Goal: Information Seeking & Learning: Learn about a topic

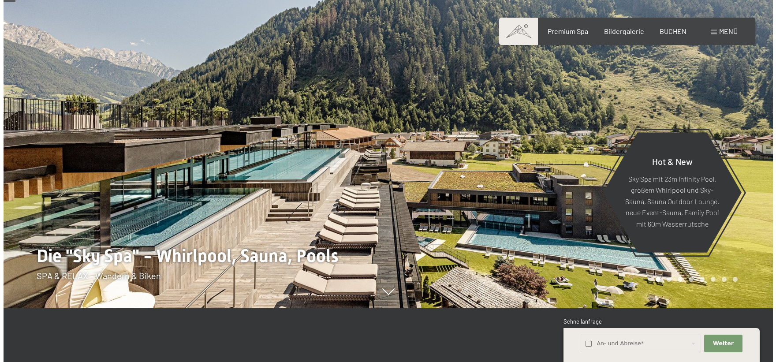
scroll to position [44, 0]
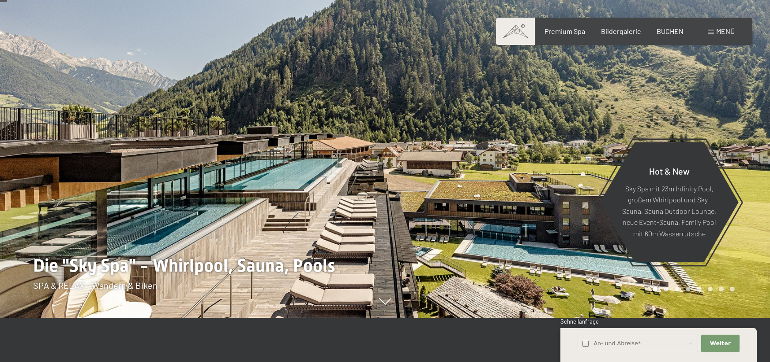
click at [518, 207] on div at bounding box center [577, 137] width 385 height 362
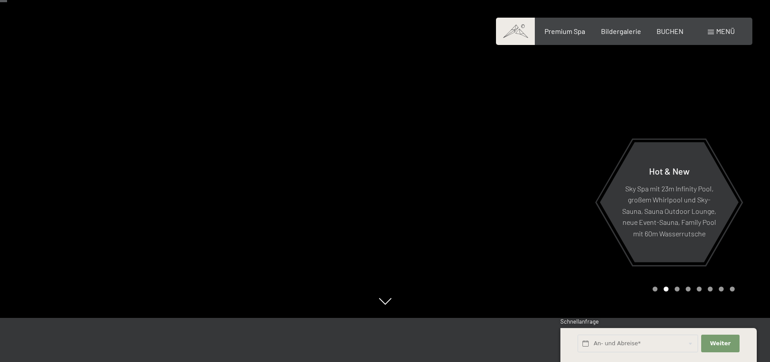
click at [518, 207] on div at bounding box center [577, 137] width 385 height 362
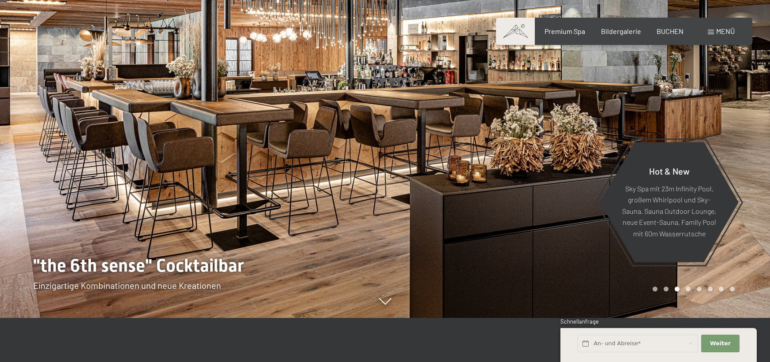
click at [518, 207] on div at bounding box center [577, 137] width 385 height 362
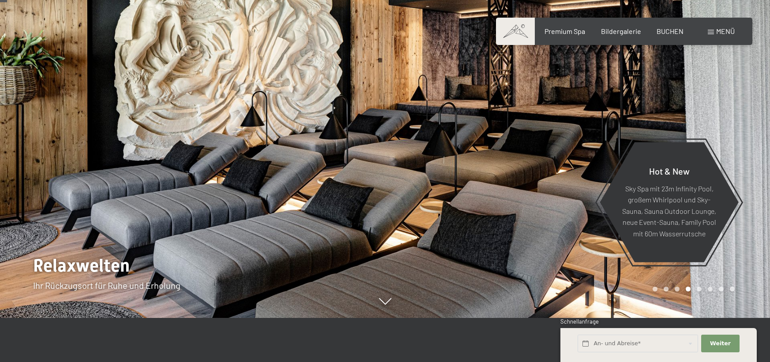
click at [518, 207] on div at bounding box center [577, 137] width 385 height 362
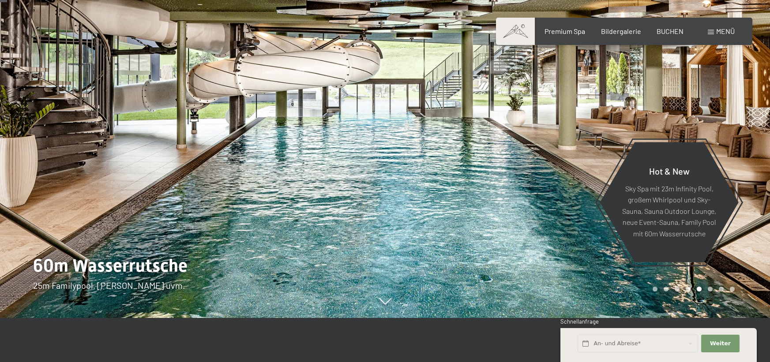
click at [518, 207] on div at bounding box center [577, 137] width 385 height 362
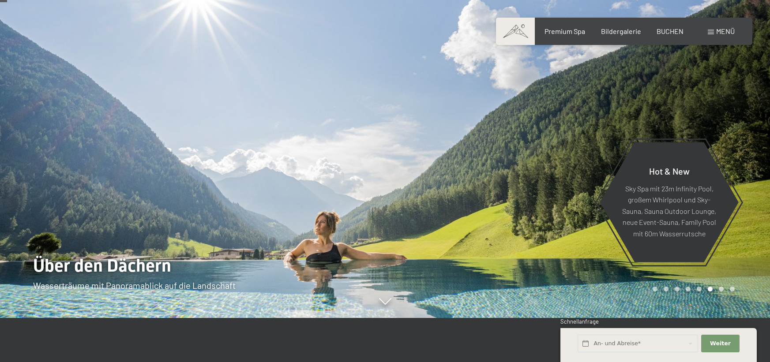
click at [561, 234] on div at bounding box center [577, 137] width 385 height 362
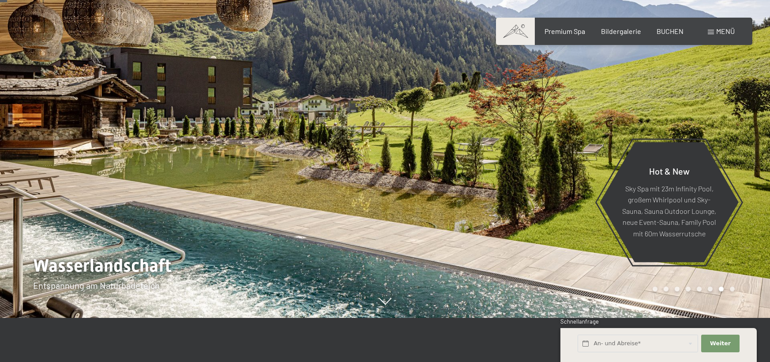
click at [561, 234] on div at bounding box center [577, 137] width 385 height 362
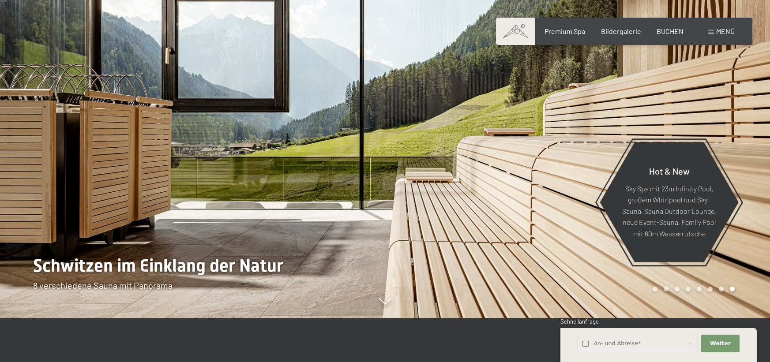
click at [561, 234] on div at bounding box center [577, 137] width 385 height 362
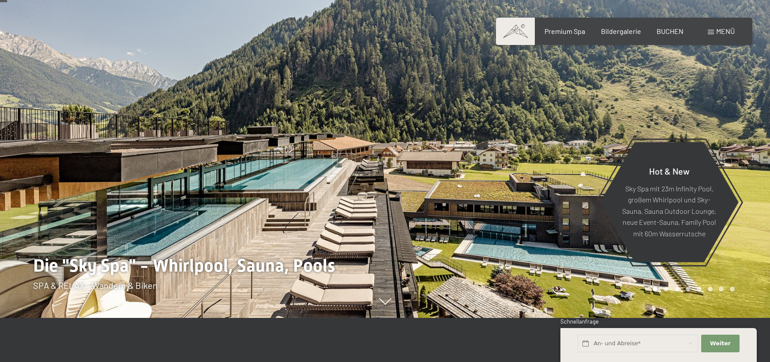
click at [722, 28] on span "Menü" at bounding box center [725, 31] width 19 height 8
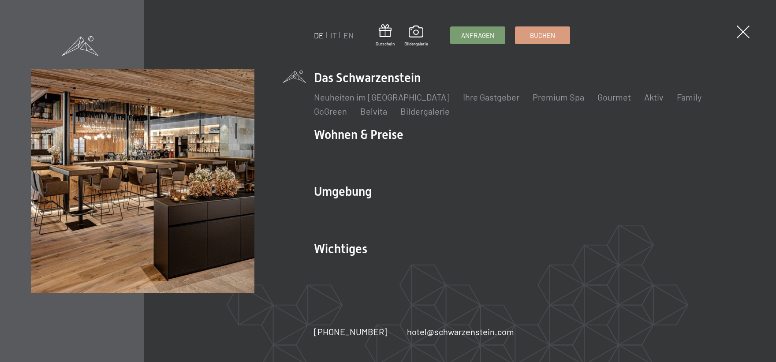
click at [722, 28] on div "Buchen Anfragen Premium Spa Bildergalerie BUCHEN Menü DE IT EN Gutschein Bilder…" at bounding box center [630, 31] width 221 height 10
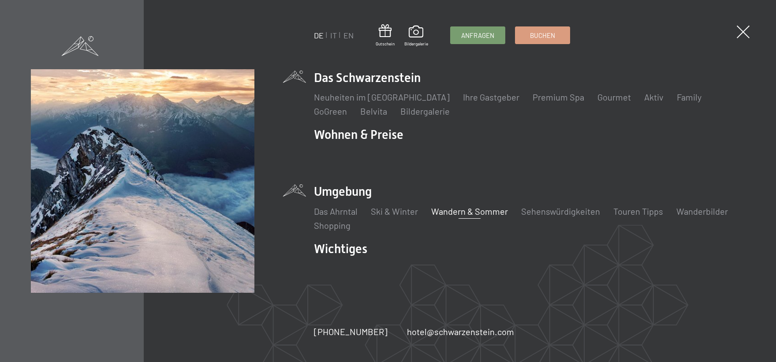
click at [461, 209] on link "Wandern & Sommer" at bounding box center [469, 211] width 77 height 11
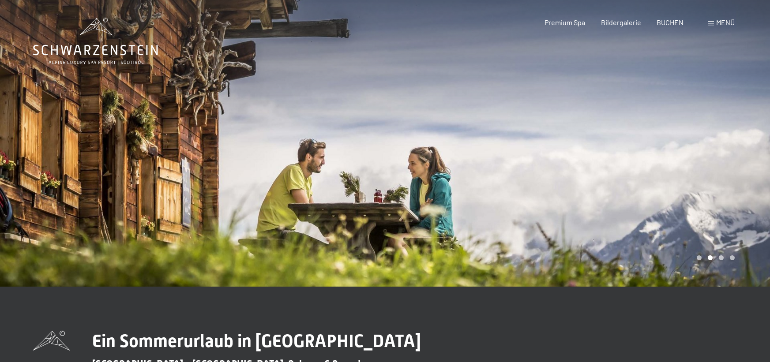
click at [684, 192] on div at bounding box center [577, 143] width 385 height 287
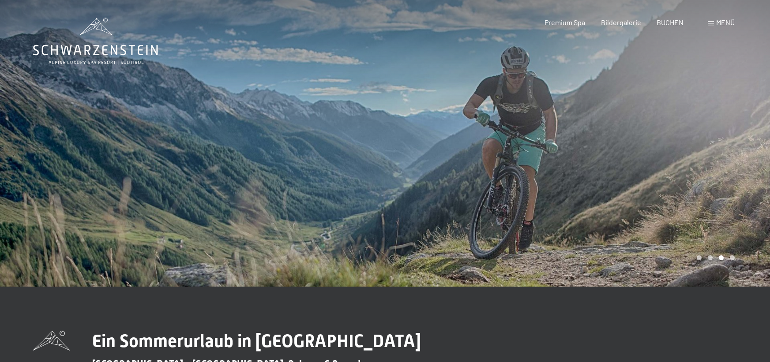
click at [684, 192] on div at bounding box center [577, 143] width 385 height 287
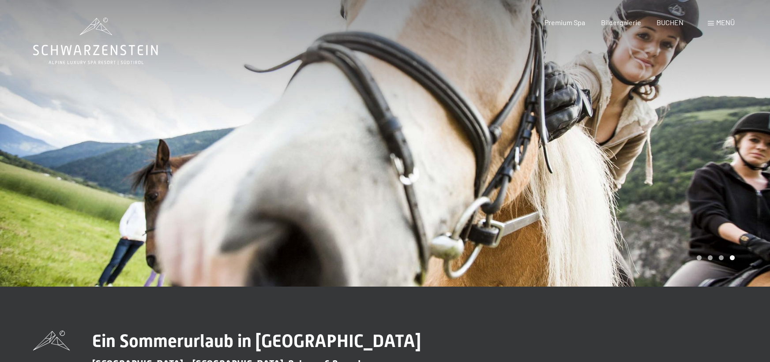
click at [684, 192] on div at bounding box center [577, 143] width 385 height 287
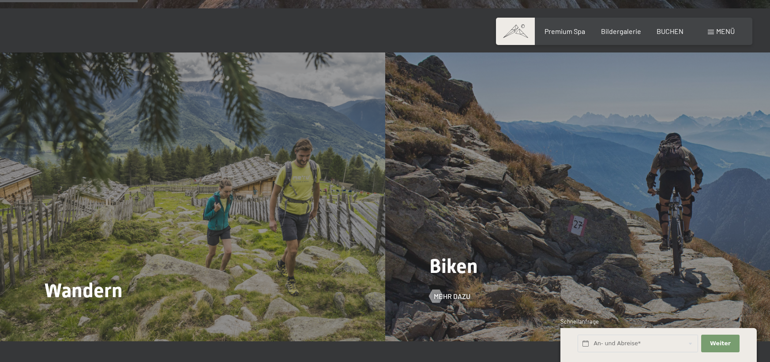
scroll to position [838, 0]
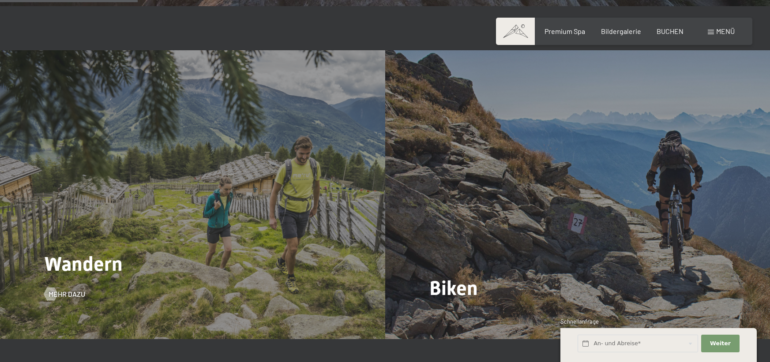
click at [218, 193] on div "Wandern Mehr dazu" at bounding box center [192, 194] width 385 height 288
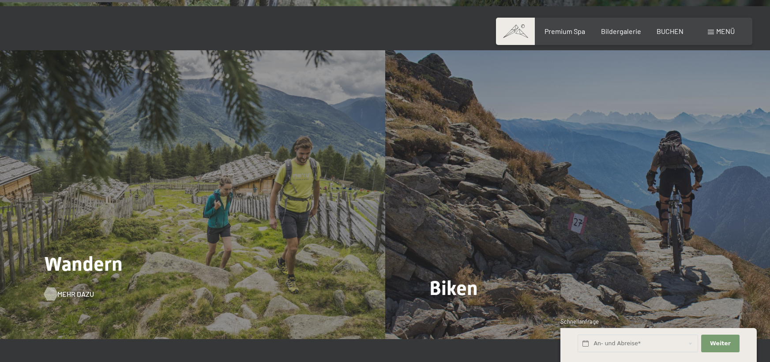
click at [54, 288] on div at bounding box center [50, 294] width 7 height 13
